Goal: Browse casually: Explore the website without a specific task or goal

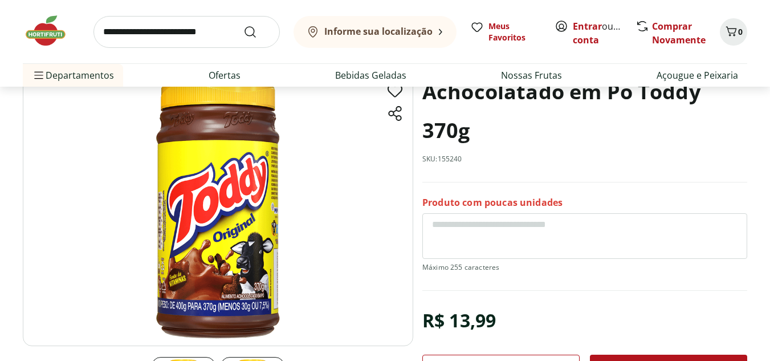
scroll to position [57, 0]
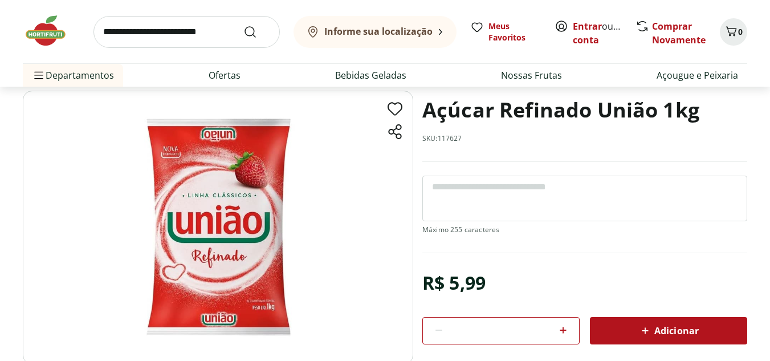
scroll to position [57, 0]
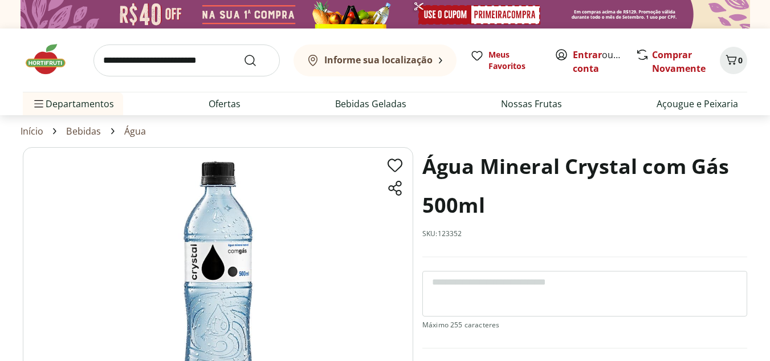
scroll to position [57, 0]
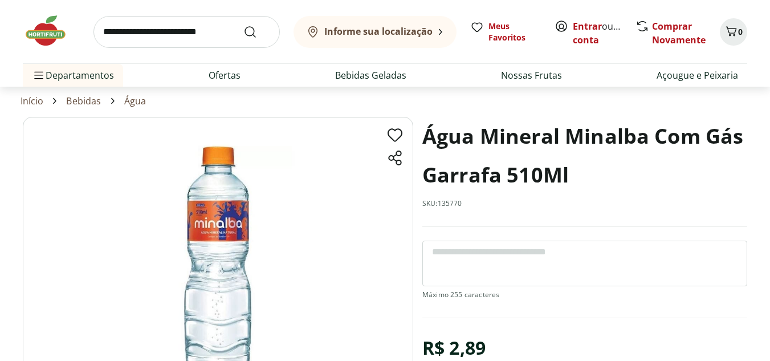
scroll to position [57, 0]
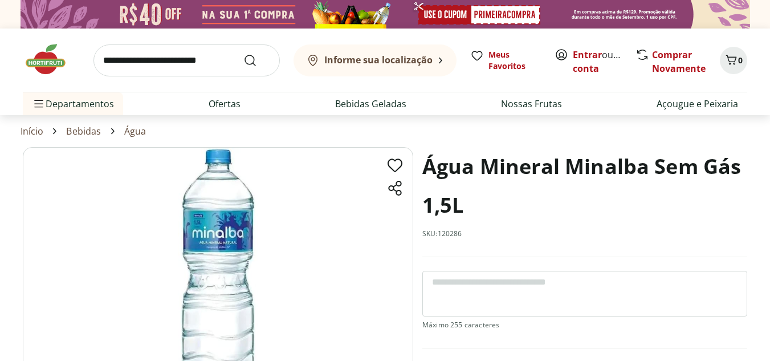
scroll to position [57, 0]
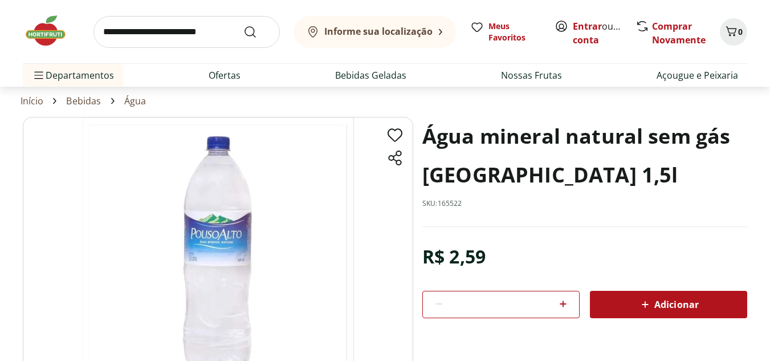
scroll to position [57, 0]
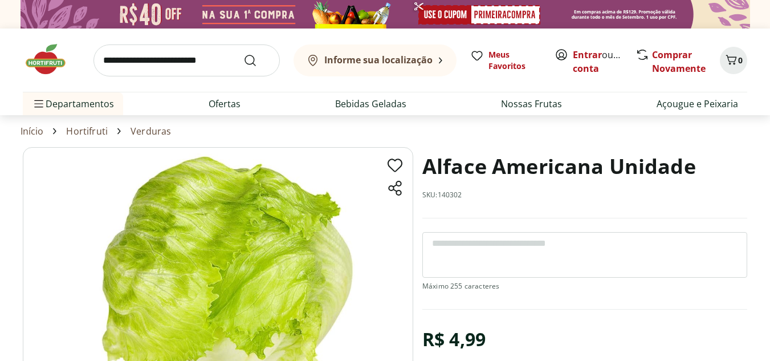
scroll to position [57, 0]
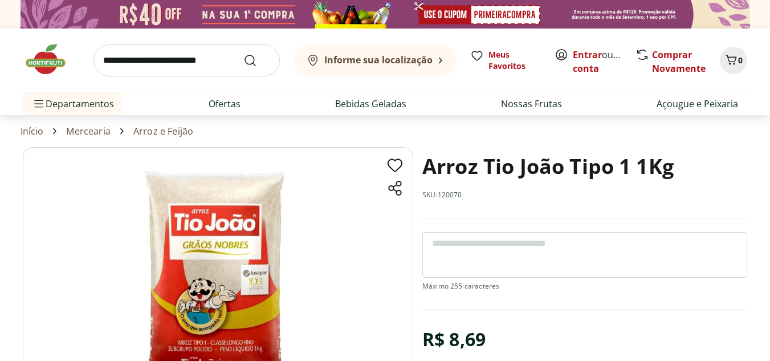
scroll to position [57, 0]
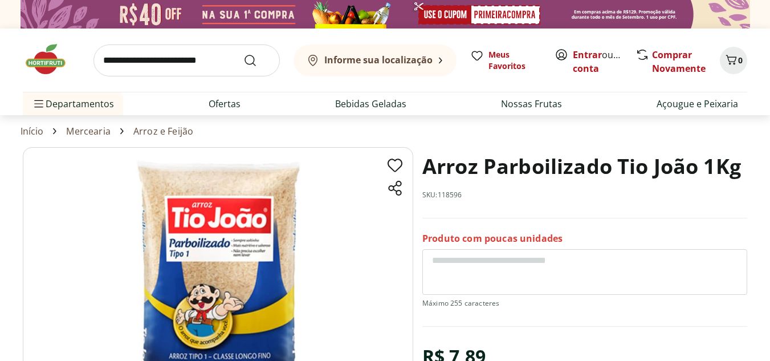
scroll to position [57, 0]
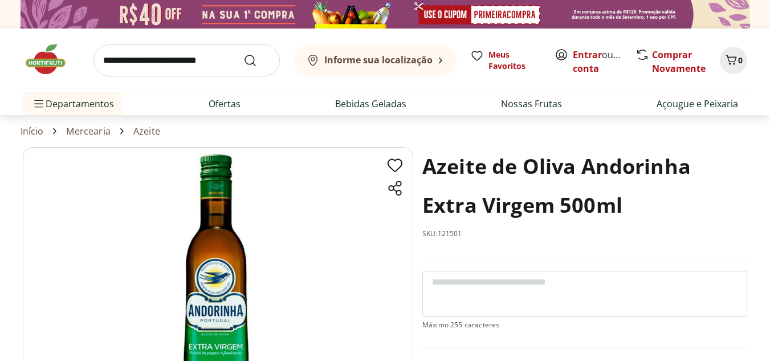
scroll to position [57, 0]
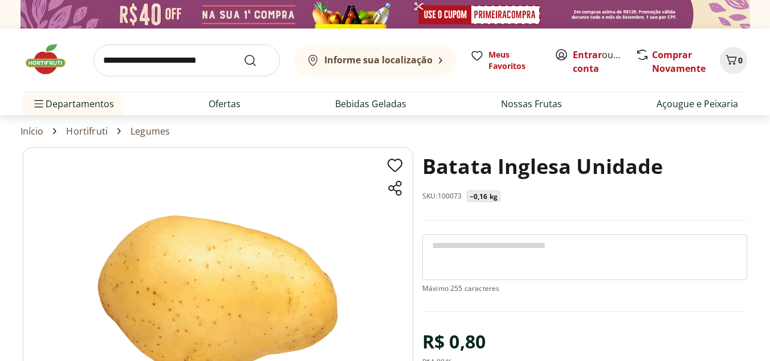
scroll to position [57, 0]
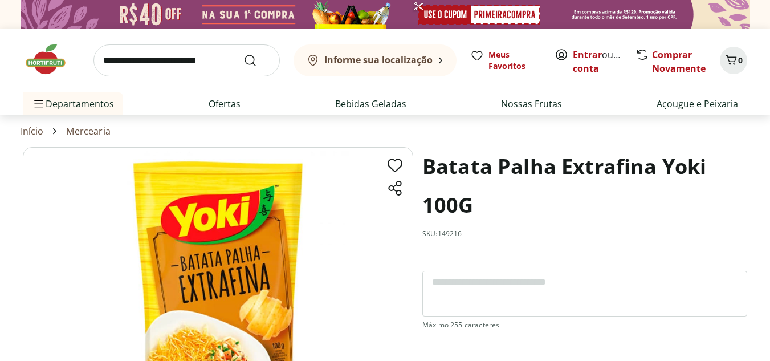
scroll to position [57, 0]
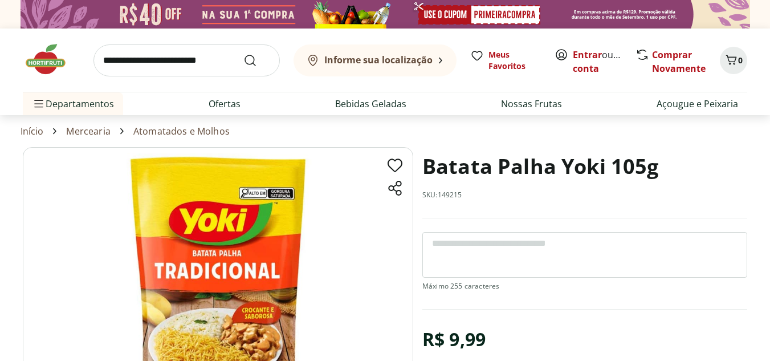
scroll to position [57, 0]
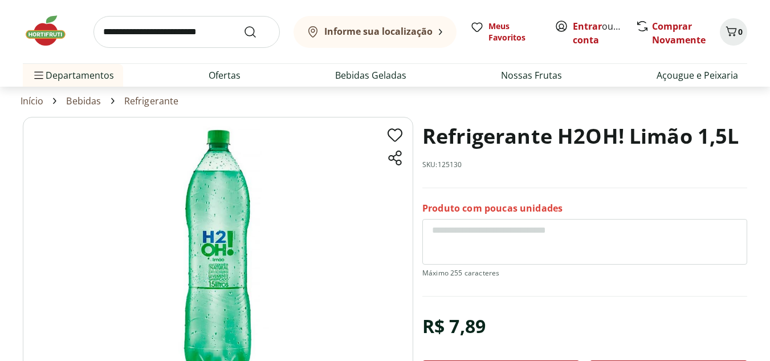
scroll to position [57, 0]
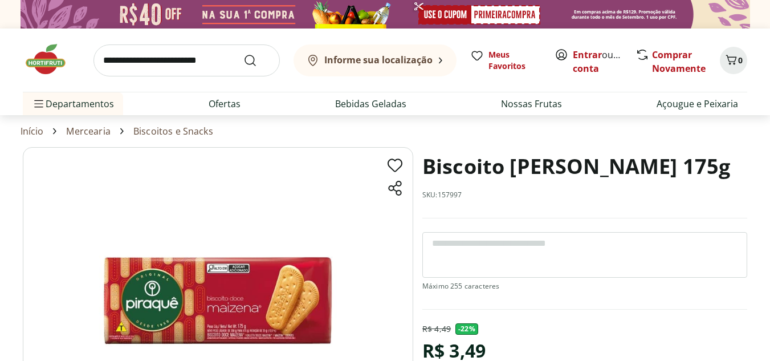
scroll to position [57, 0]
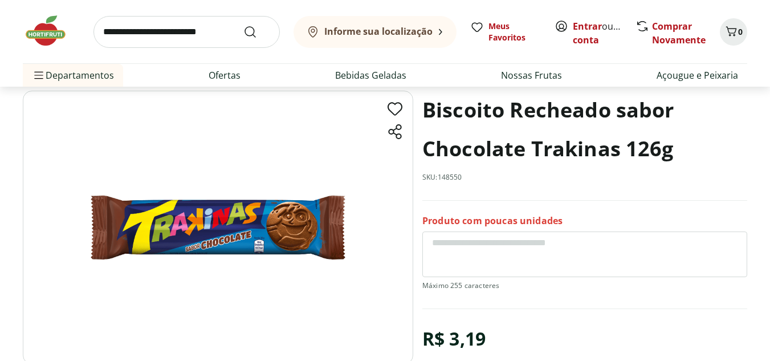
scroll to position [57, 0]
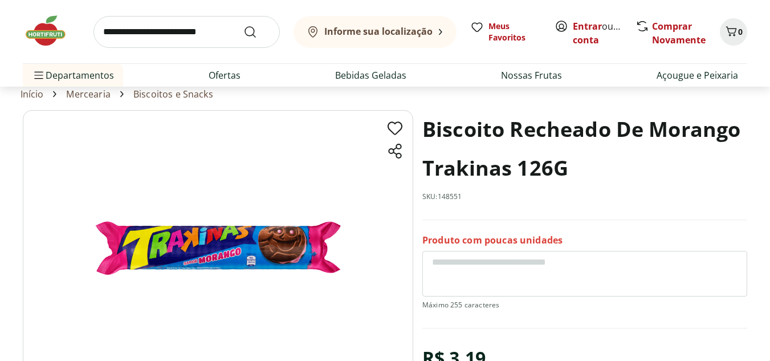
scroll to position [57, 0]
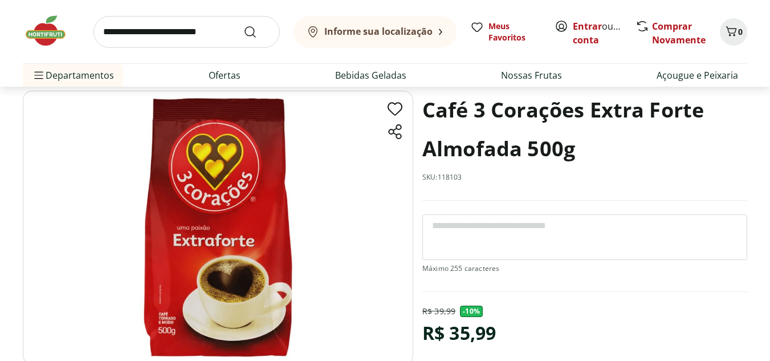
scroll to position [57, 0]
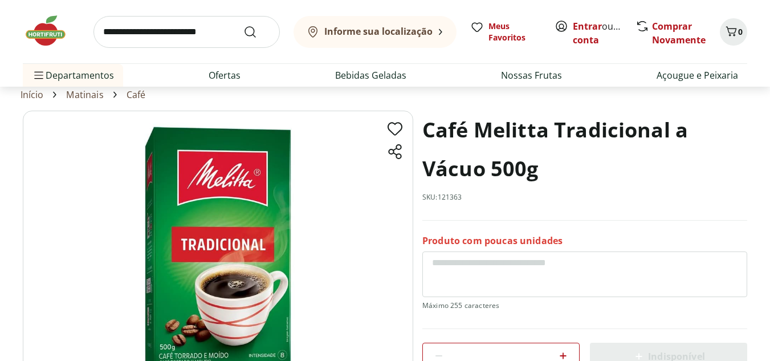
scroll to position [57, 0]
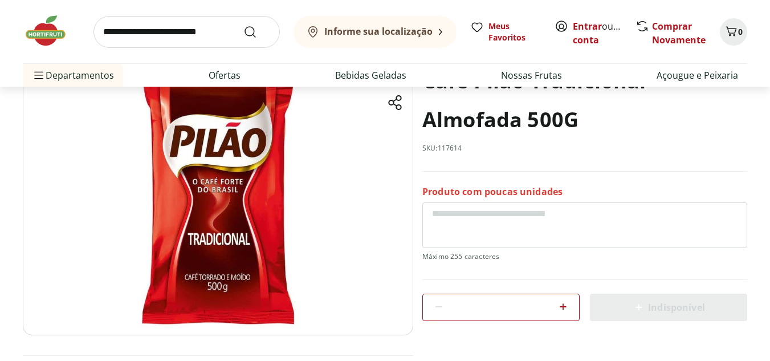
scroll to position [57, 0]
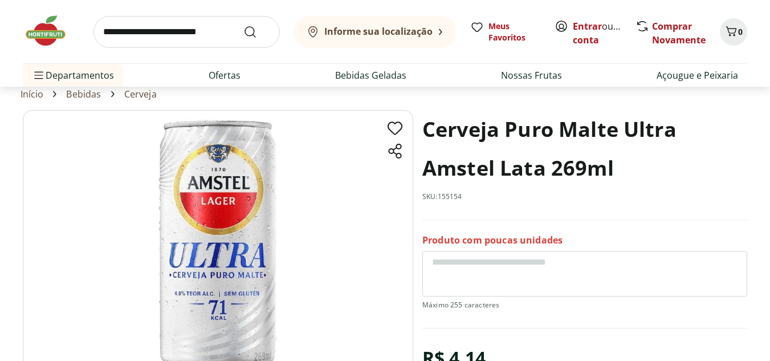
scroll to position [57, 0]
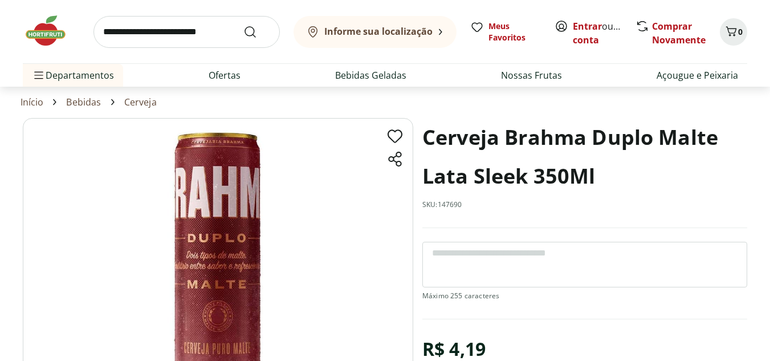
scroll to position [57, 0]
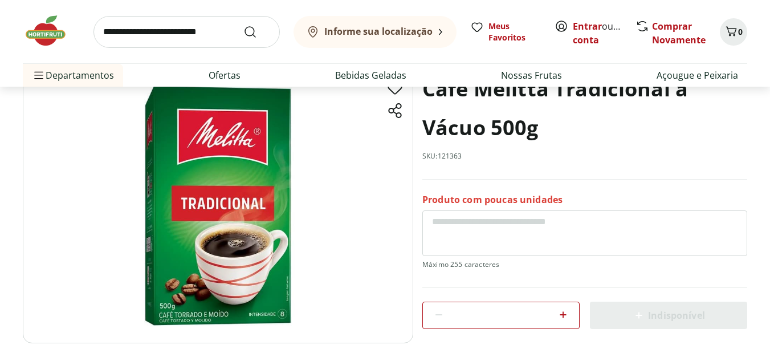
scroll to position [57, 0]
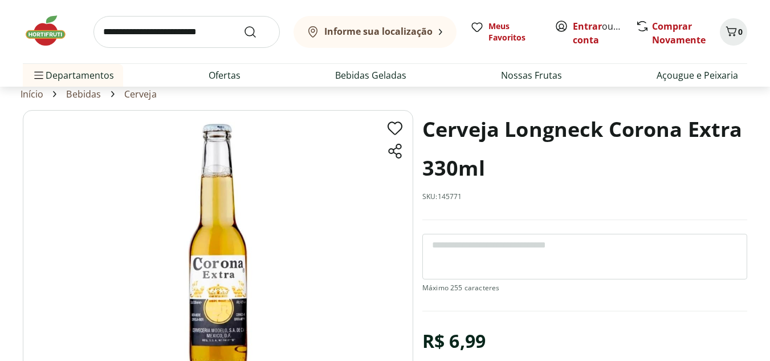
scroll to position [57, 0]
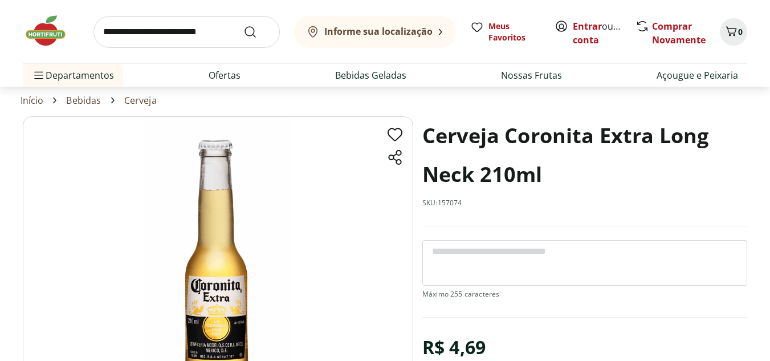
scroll to position [57, 0]
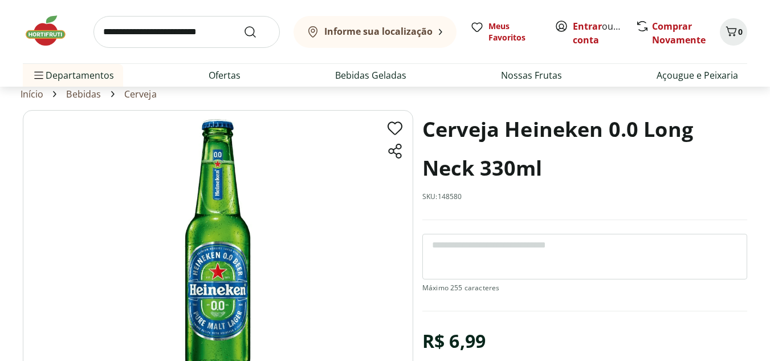
scroll to position [57, 0]
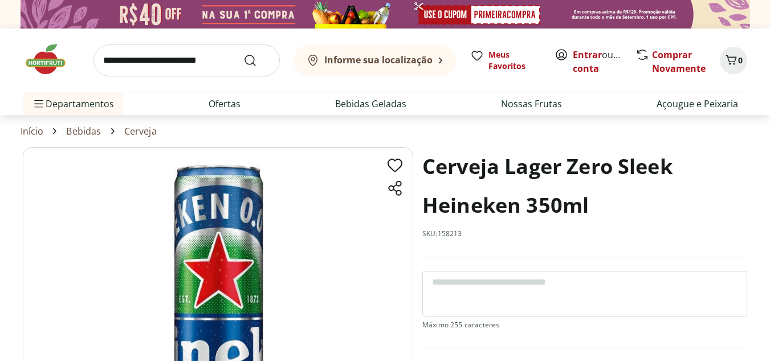
scroll to position [57, 0]
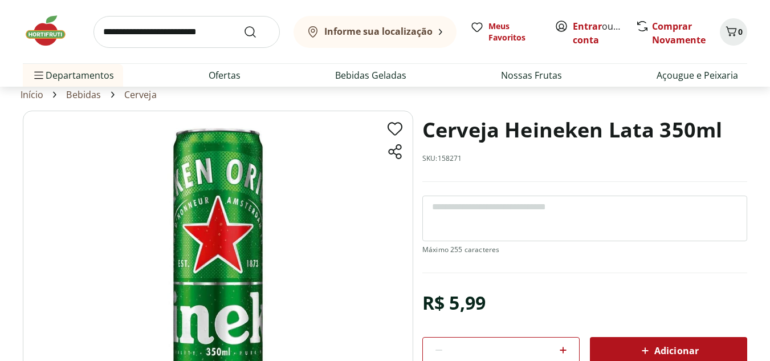
scroll to position [57, 0]
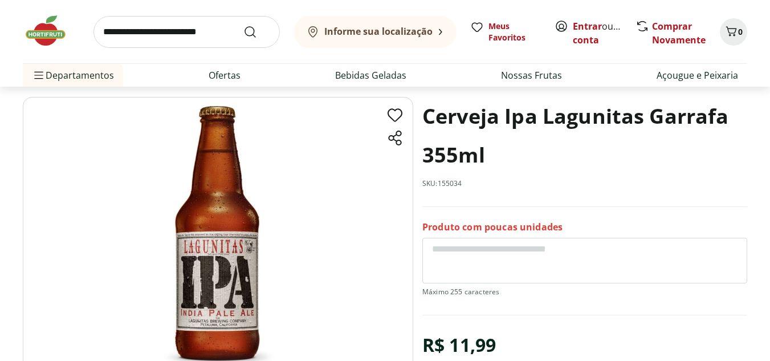
scroll to position [57, 0]
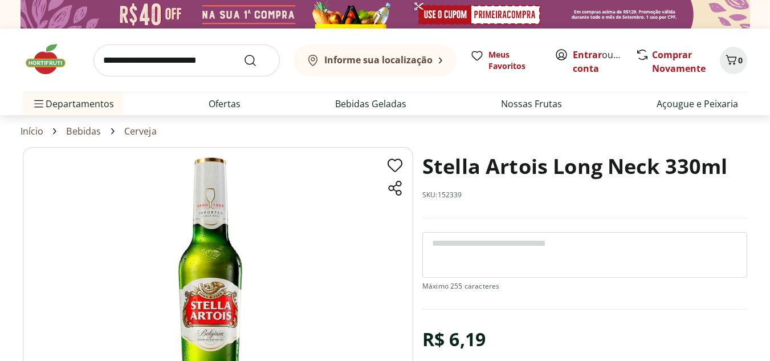
scroll to position [57, 0]
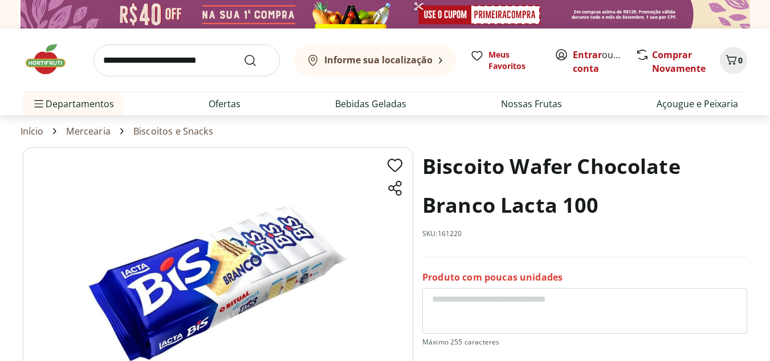
scroll to position [57, 0]
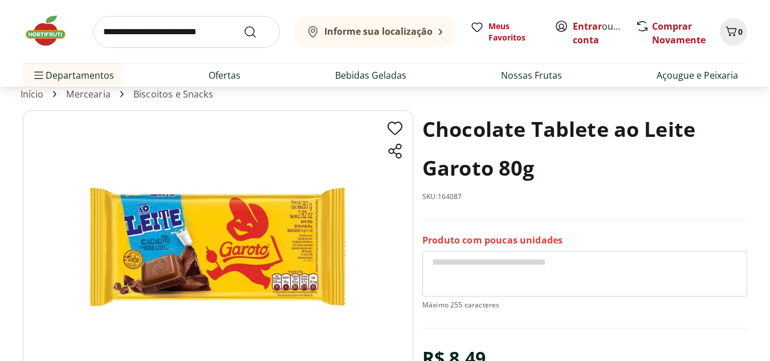
scroll to position [57, 0]
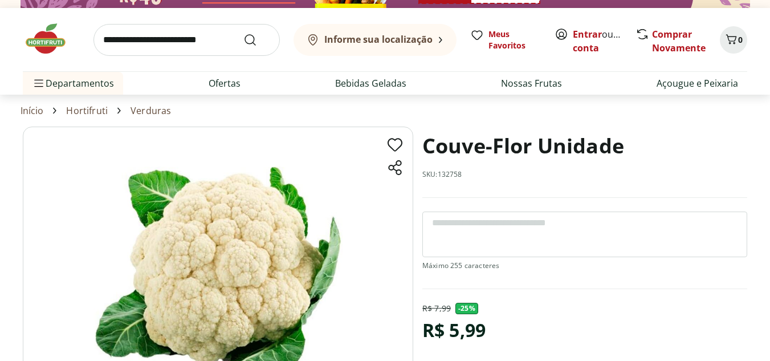
scroll to position [57, 0]
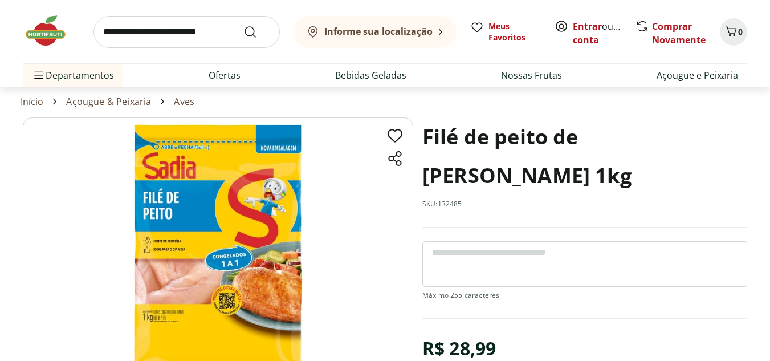
scroll to position [57, 0]
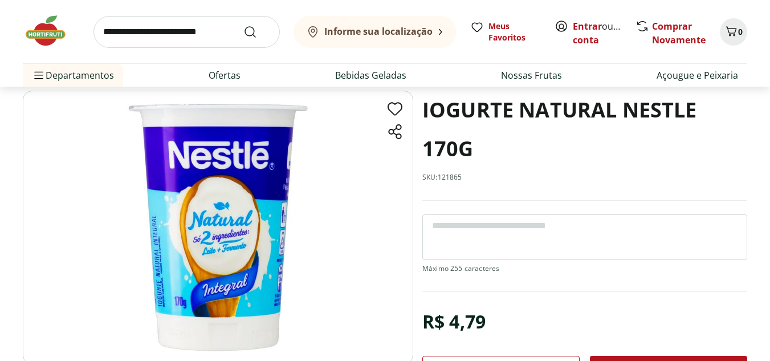
scroll to position [57, 0]
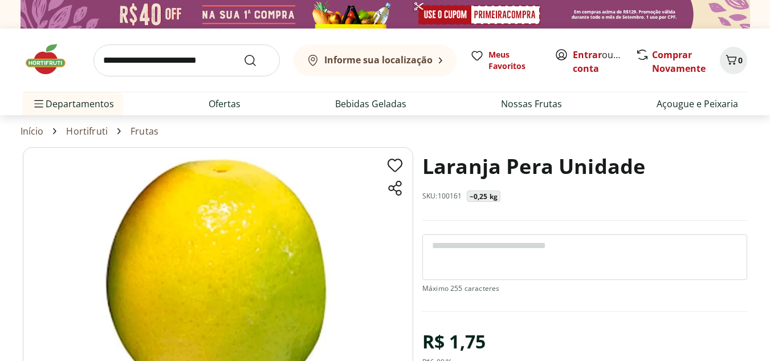
scroll to position [57, 0]
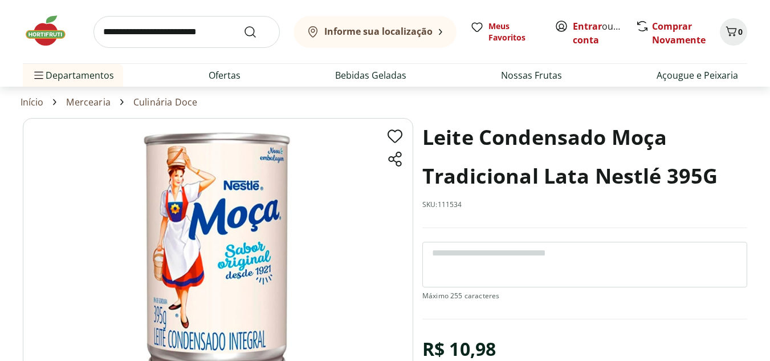
scroll to position [57, 0]
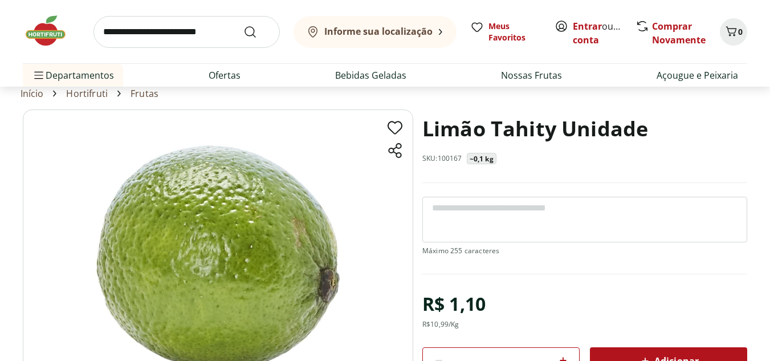
scroll to position [57, 0]
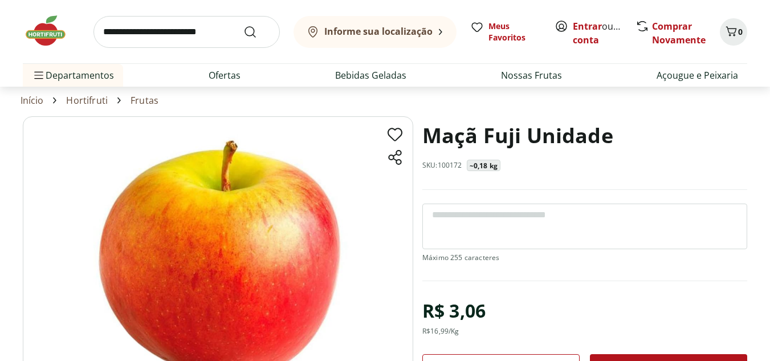
scroll to position [57, 0]
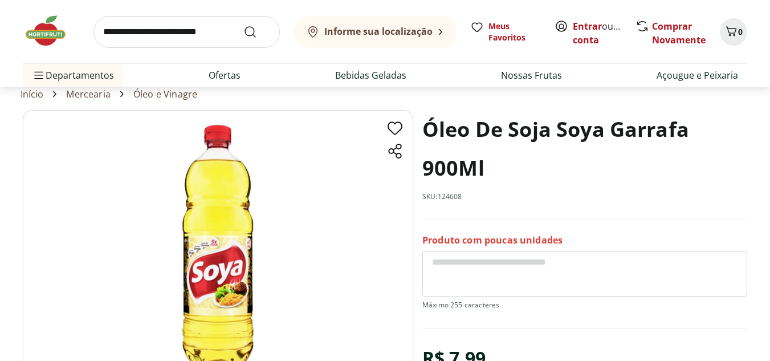
scroll to position [57, 0]
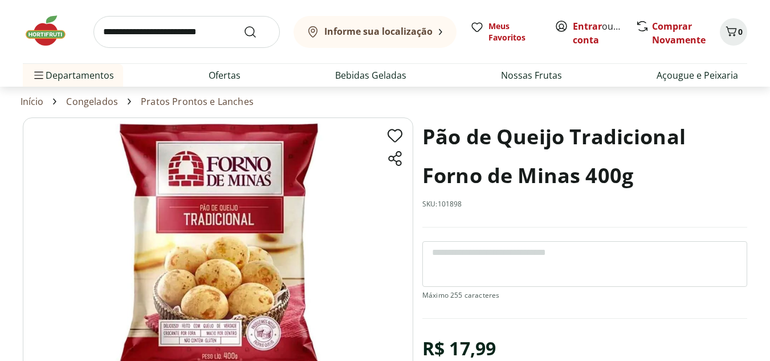
scroll to position [57, 0]
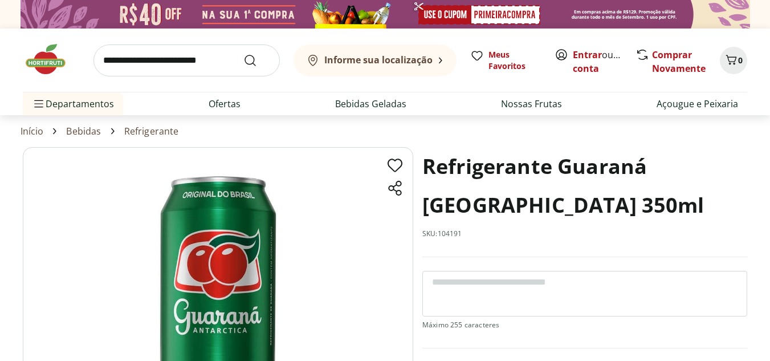
scroll to position [57, 0]
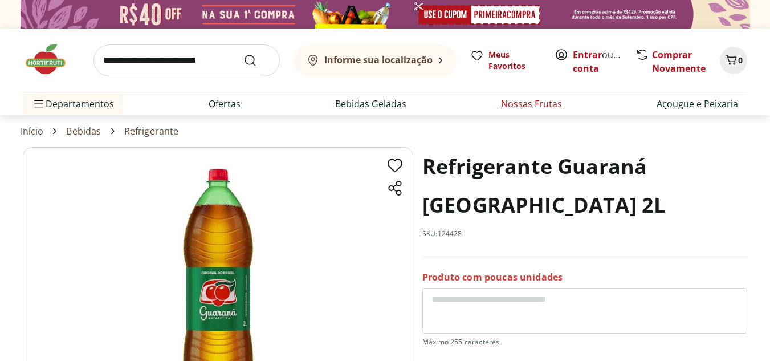
scroll to position [57, 0]
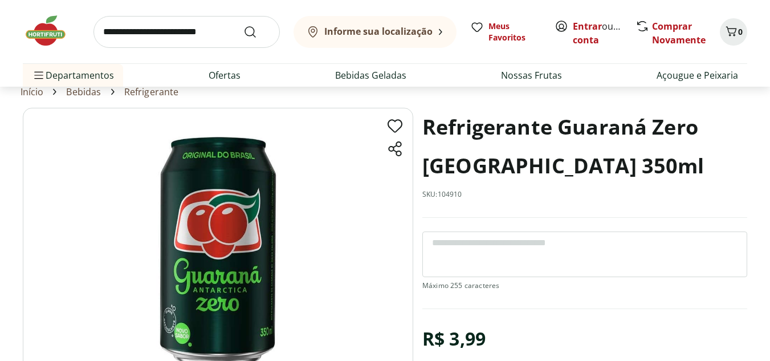
scroll to position [57, 0]
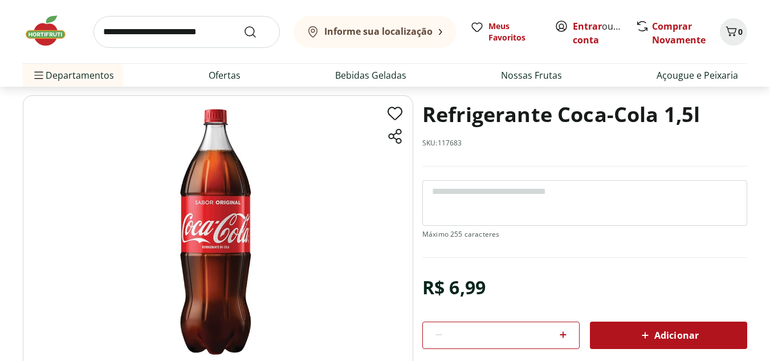
scroll to position [57, 0]
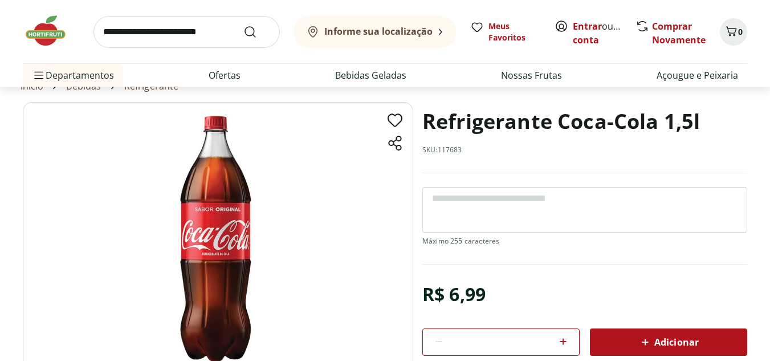
scroll to position [57, 0]
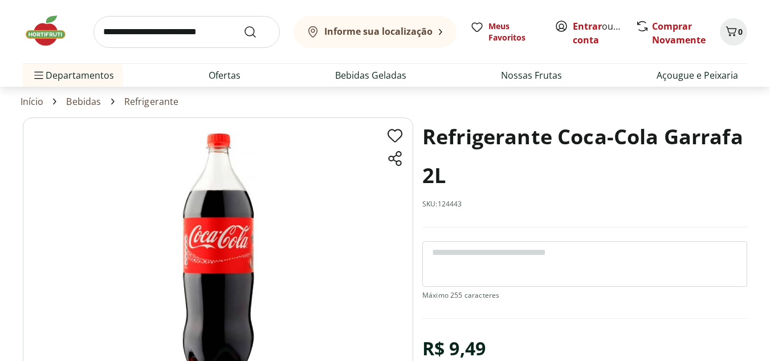
scroll to position [57, 0]
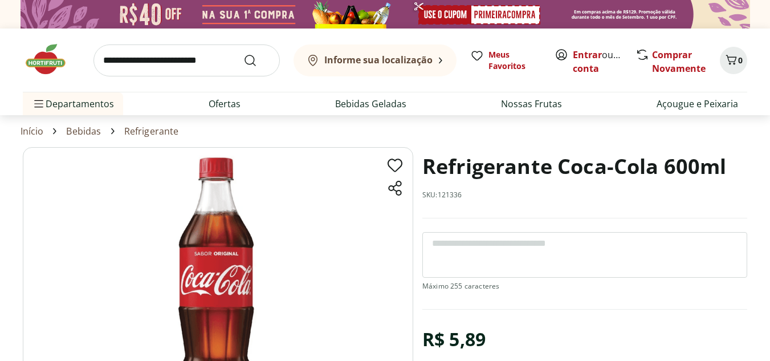
scroll to position [57, 0]
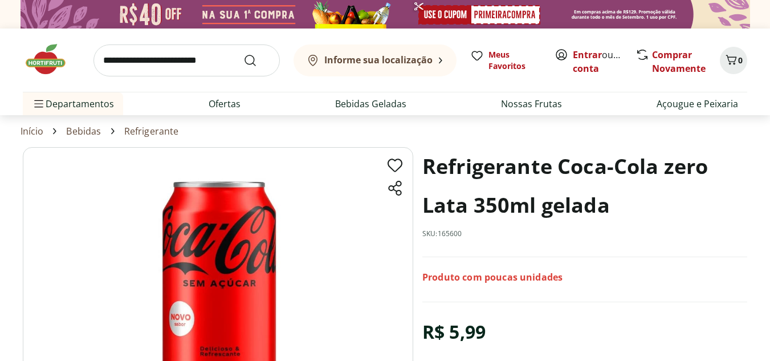
scroll to position [57, 0]
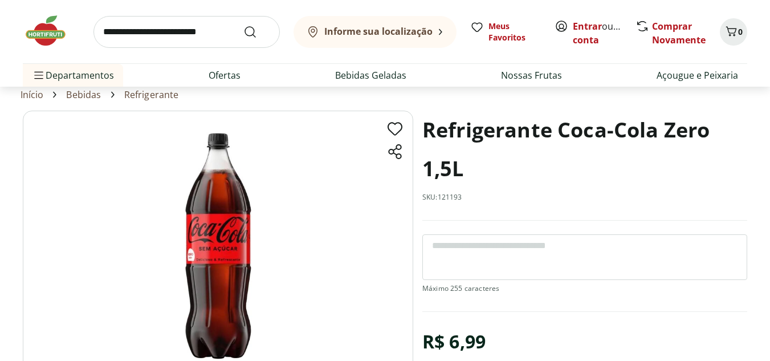
scroll to position [57, 0]
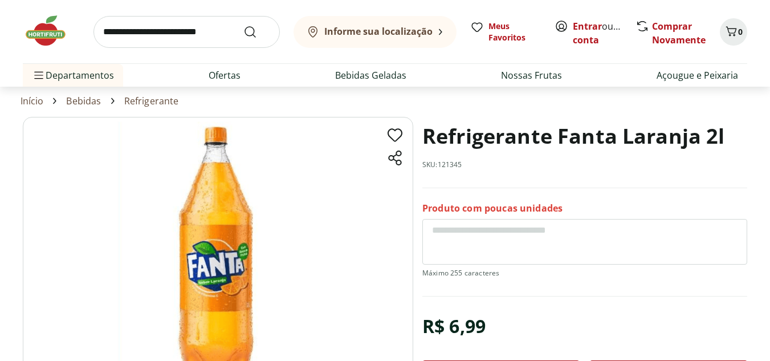
scroll to position [57, 0]
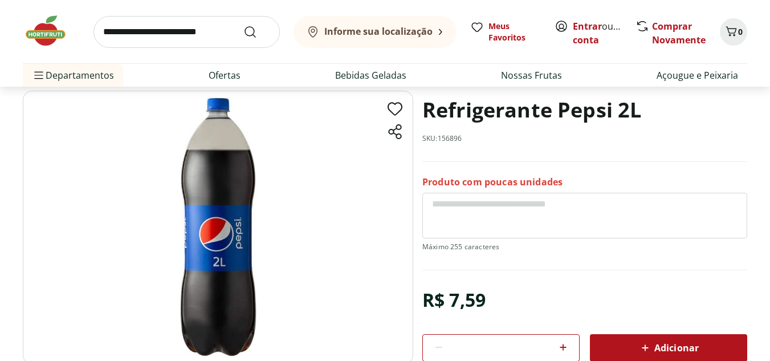
scroll to position [57, 0]
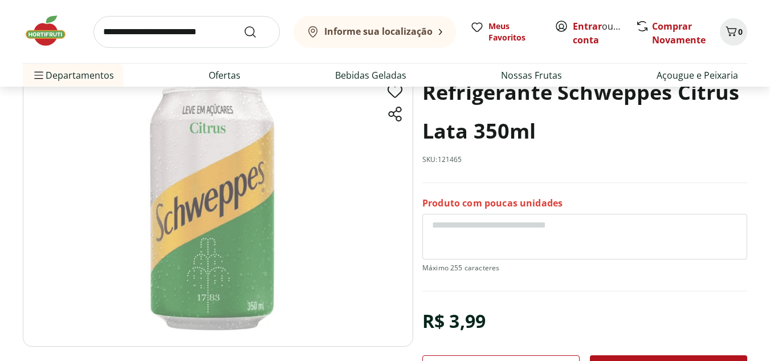
scroll to position [57, 0]
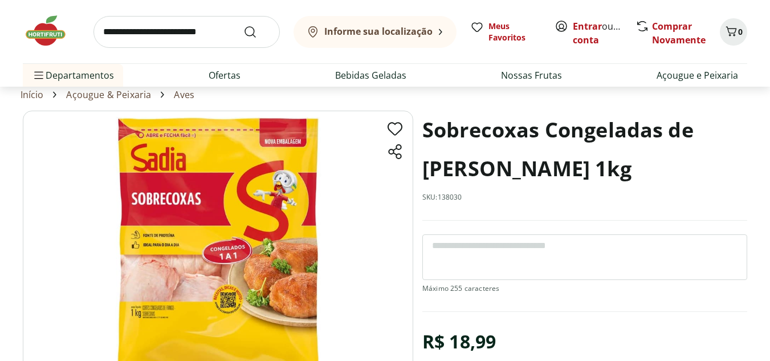
scroll to position [57, 0]
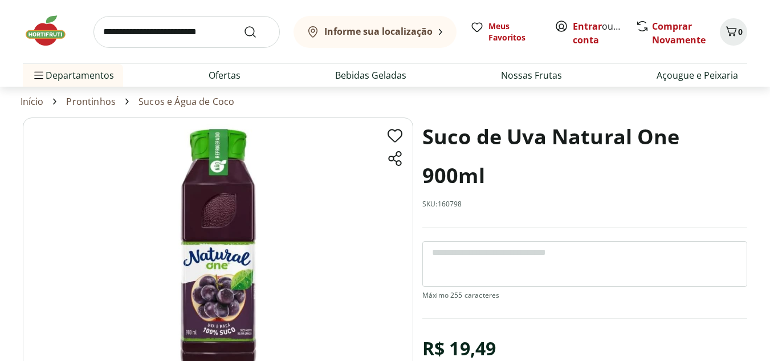
scroll to position [57, 0]
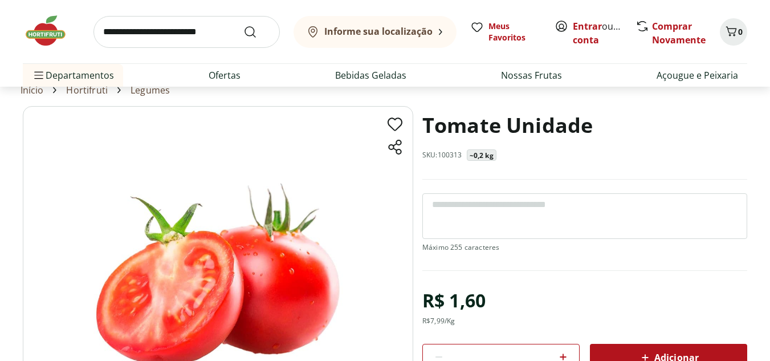
scroll to position [57, 0]
